Goal: Information Seeking & Learning: Learn about a topic

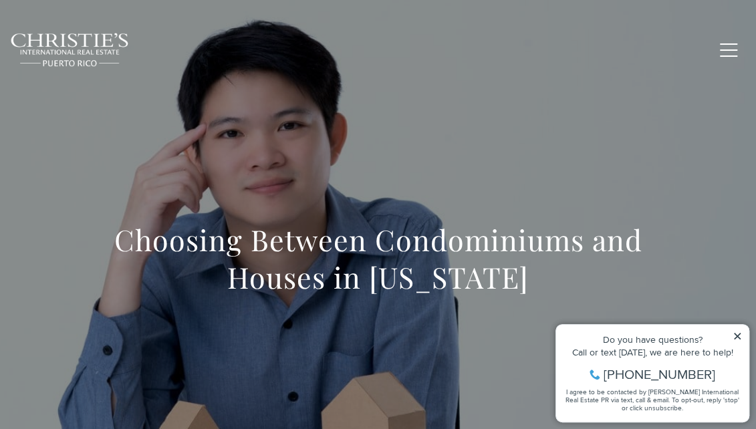
click at [735, 336] on icon at bounding box center [737, 336] width 9 height 9
click at [739, 337] on icon at bounding box center [737, 336] width 7 height 7
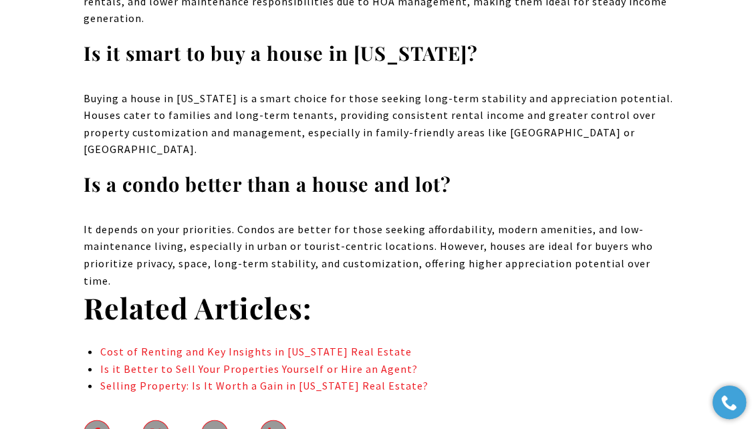
scroll to position [8040, 0]
click at [286, 344] on link "Cost of Renting and Key Insights in [US_STATE] Real Estate" at bounding box center [255, 350] width 311 height 13
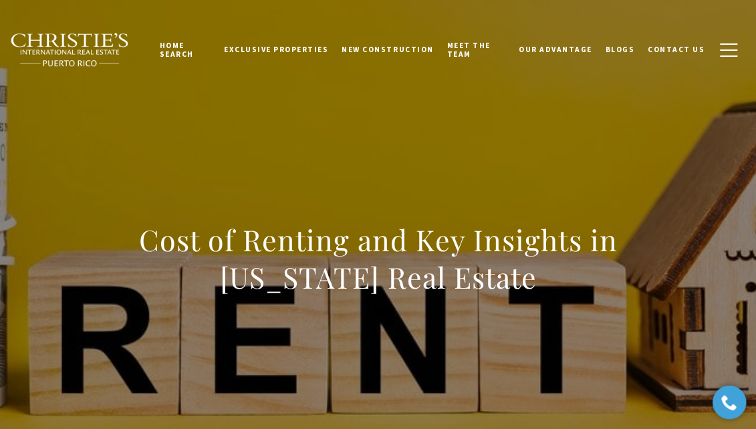
click at [286, 246] on h1 "Cost of Renting and Key Insights in [US_STATE] Real Estate" at bounding box center [379, 258] width 590 height 75
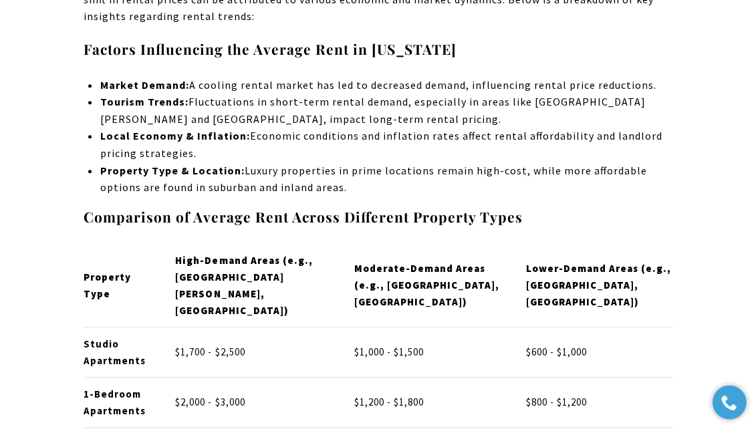
scroll to position [2754, 0]
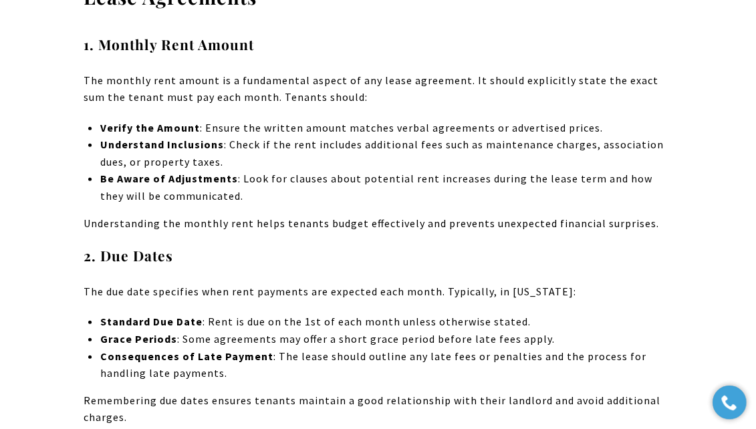
scroll to position [3856, 0]
